Goal: Information Seeking & Learning: Understand process/instructions

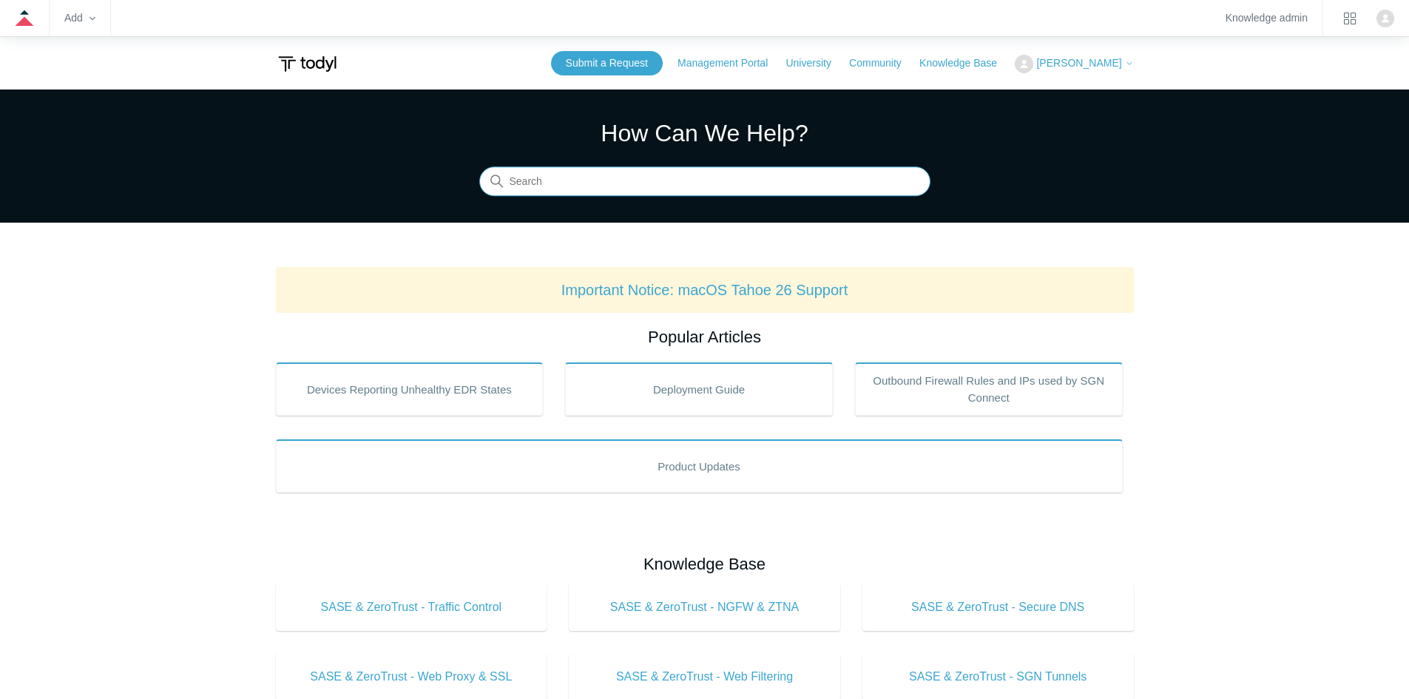
click at [739, 181] on input "Search" at bounding box center [704, 182] width 451 height 30
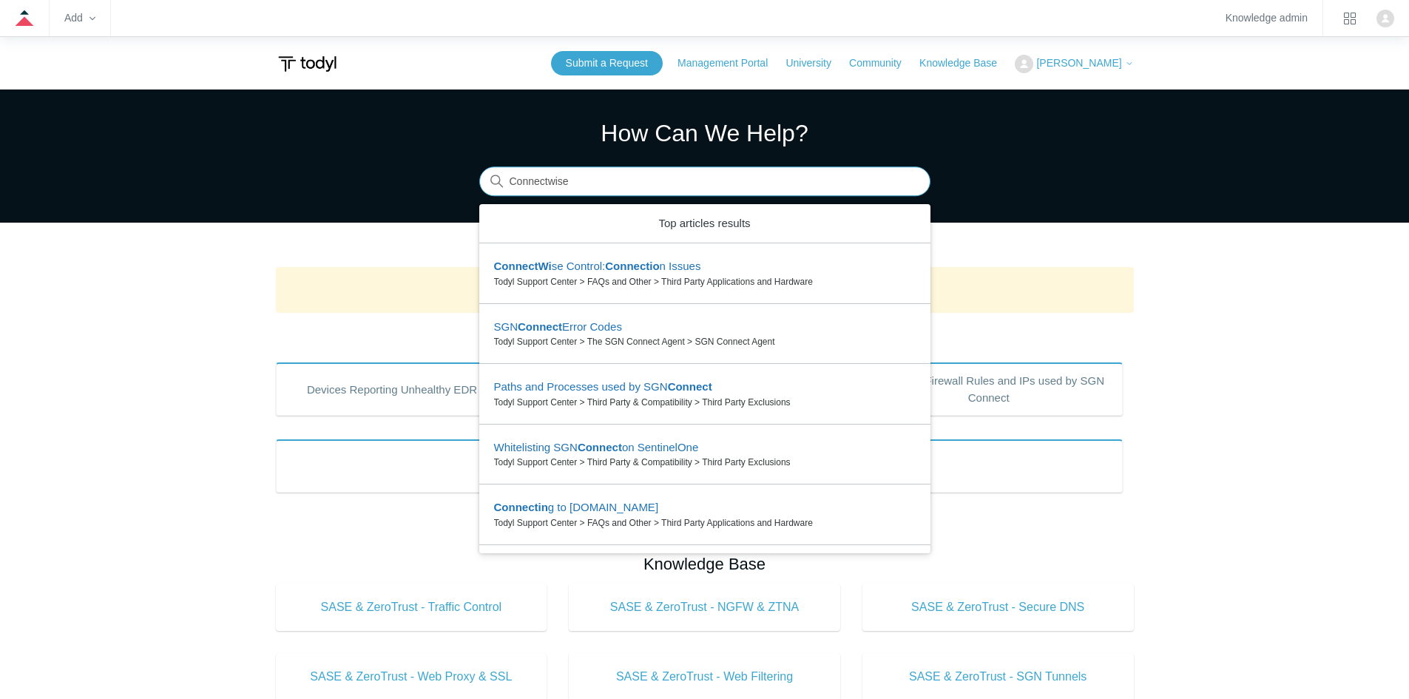
type input "Connectwise"
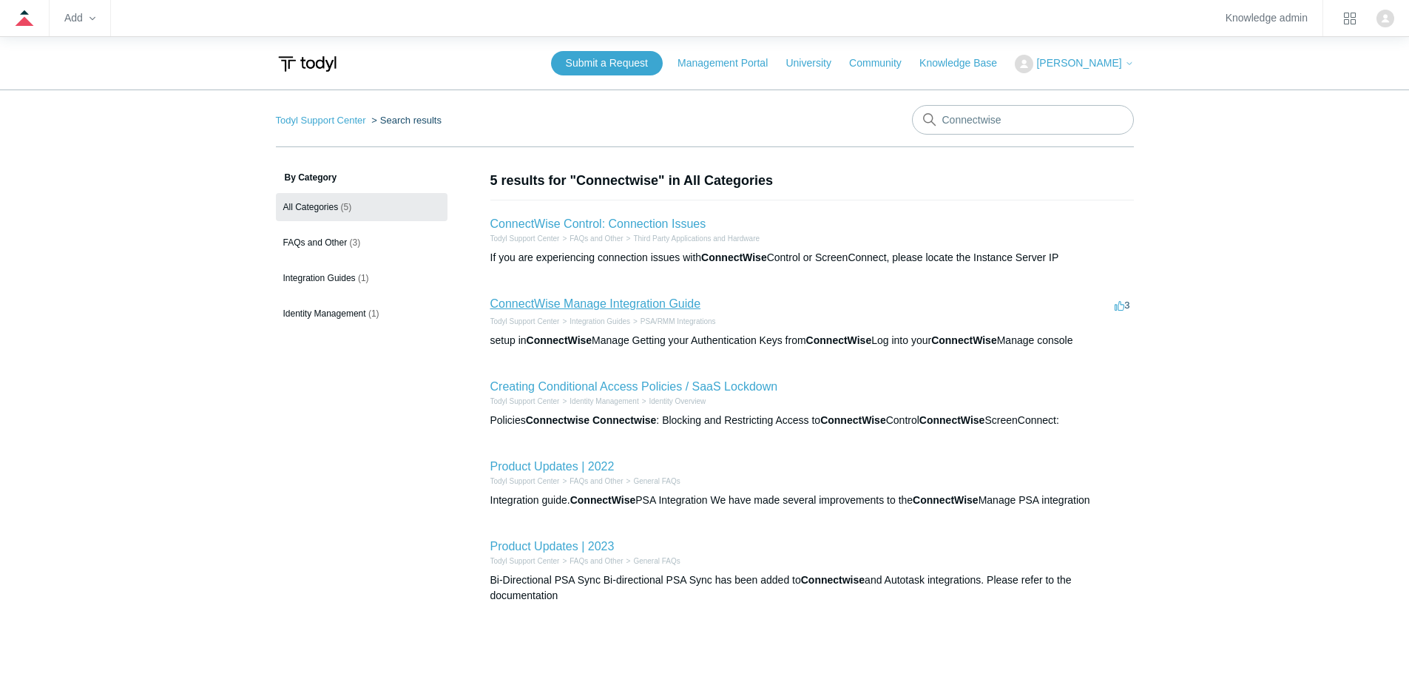
click at [592, 305] on link "ConnectWise Manage Integration Guide" at bounding box center [595, 303] width 211 height 13
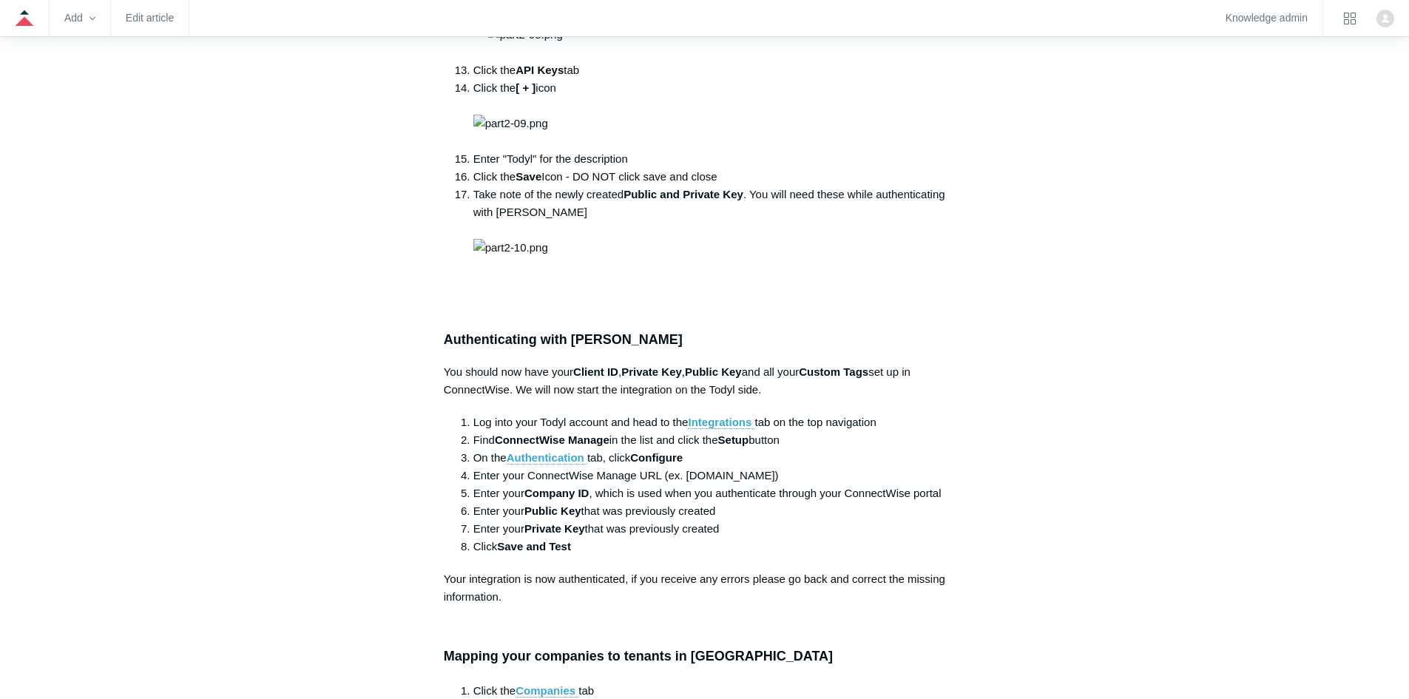
scroll to position [1356, 0]
